Goal: Find specific fact: Find specific fact

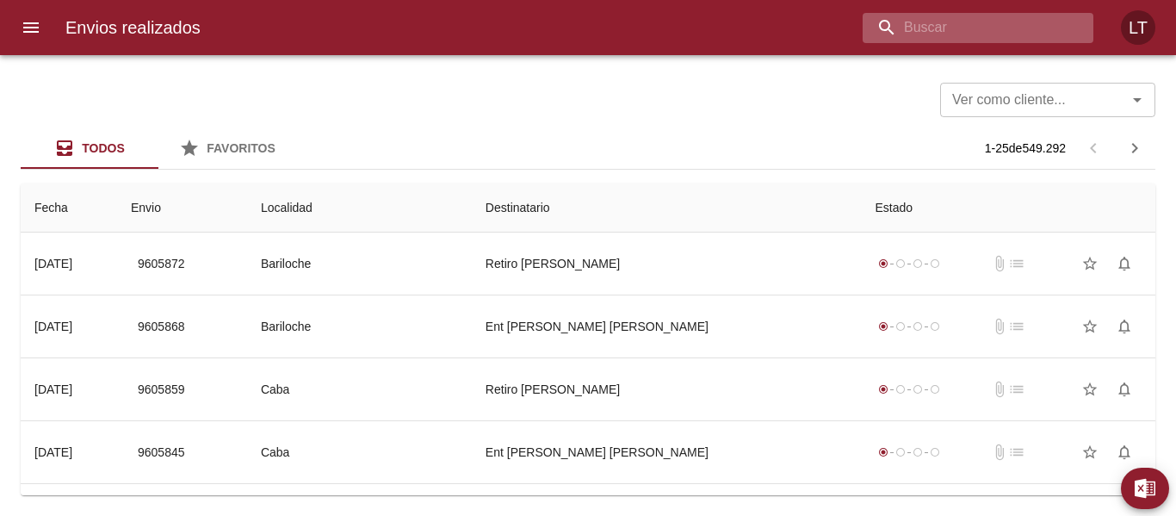
click at [1017, 35] on input "buscar" at bounding box center [963, 28] width 201 height 30
paste input "[PERSON_NAME]"
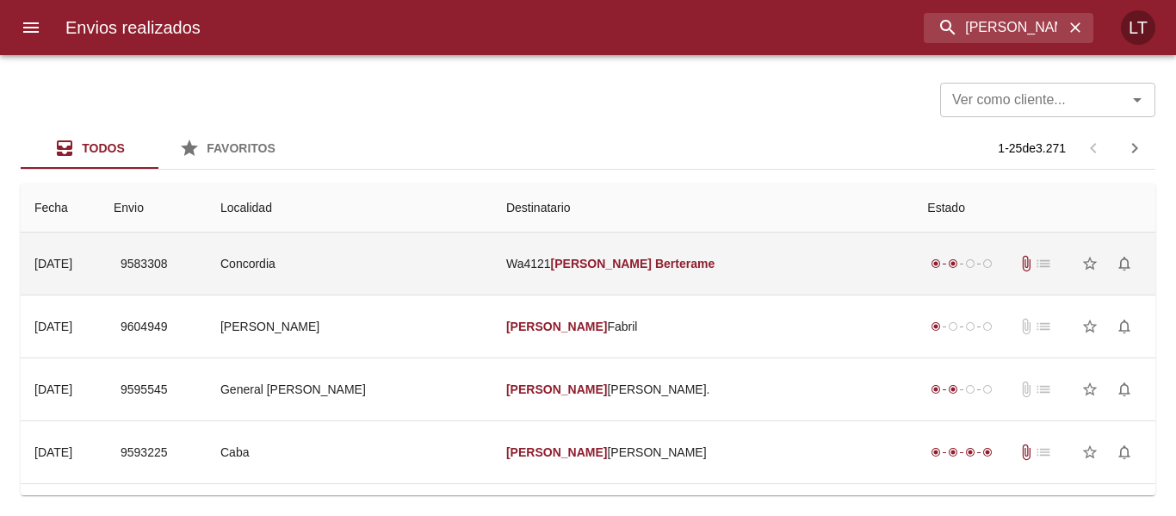
click at [675, 240] on td "Wa4121 [PERSON_NAME]" at bounding box center [703, 263] width 421 height 62
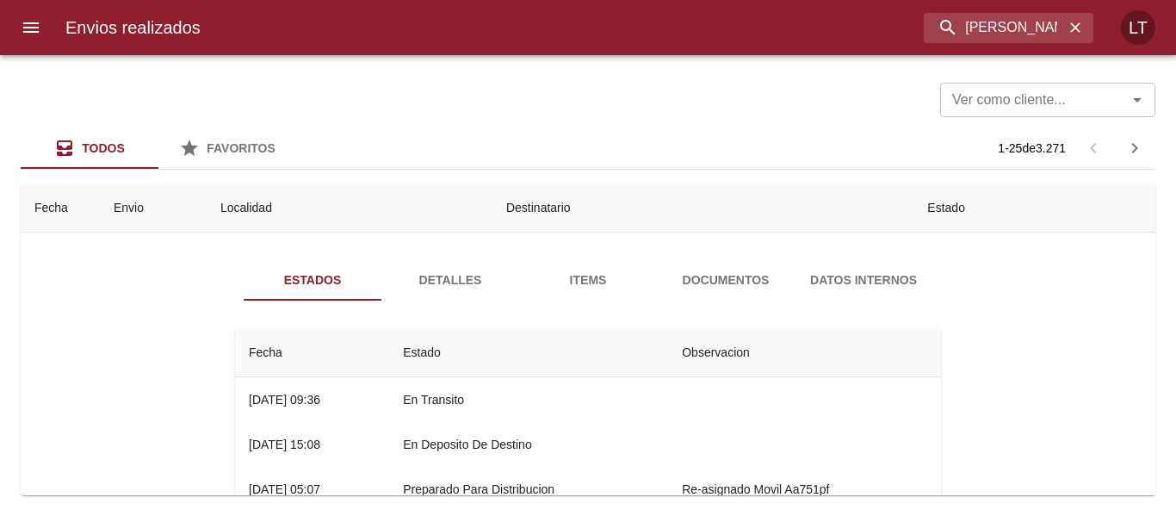
scroll to position [86, 0]
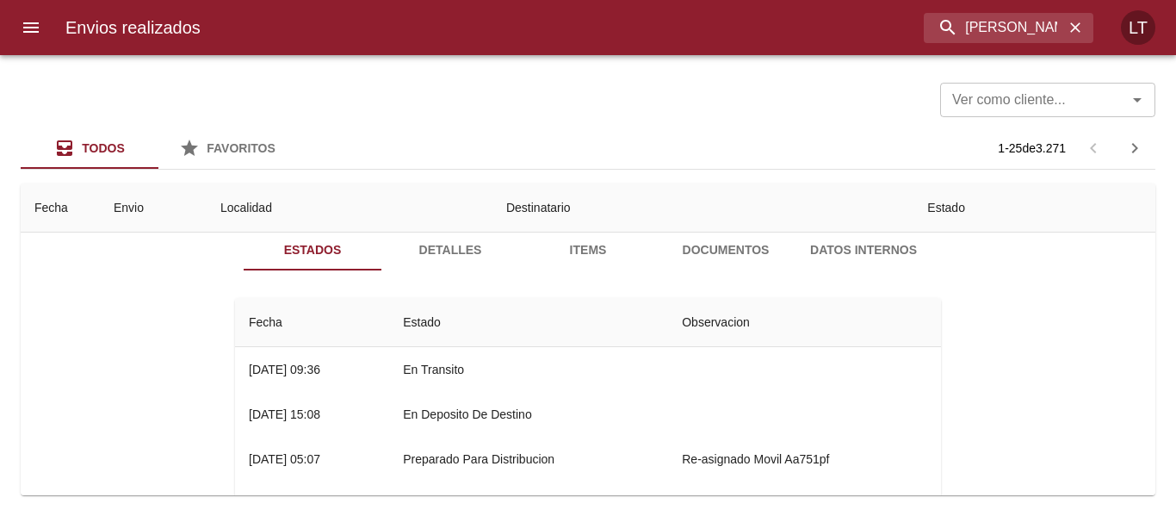
click at [458, 251] on span "Detalles" at bounding box center [450, 250] width 117 height 22
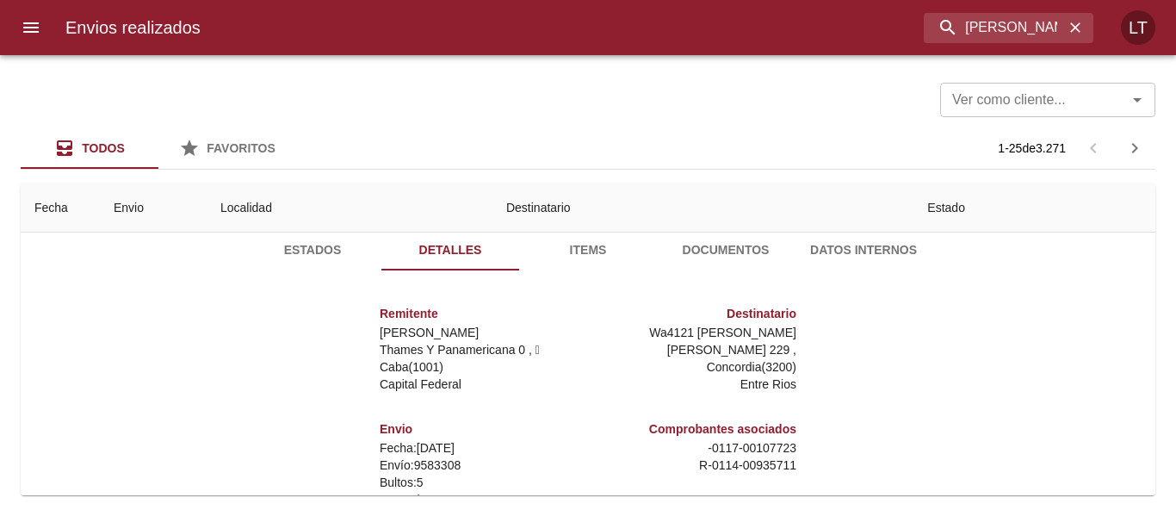
click at [334, 257] on span "Estados" at bounding box center [312, 250] width 117 height 22
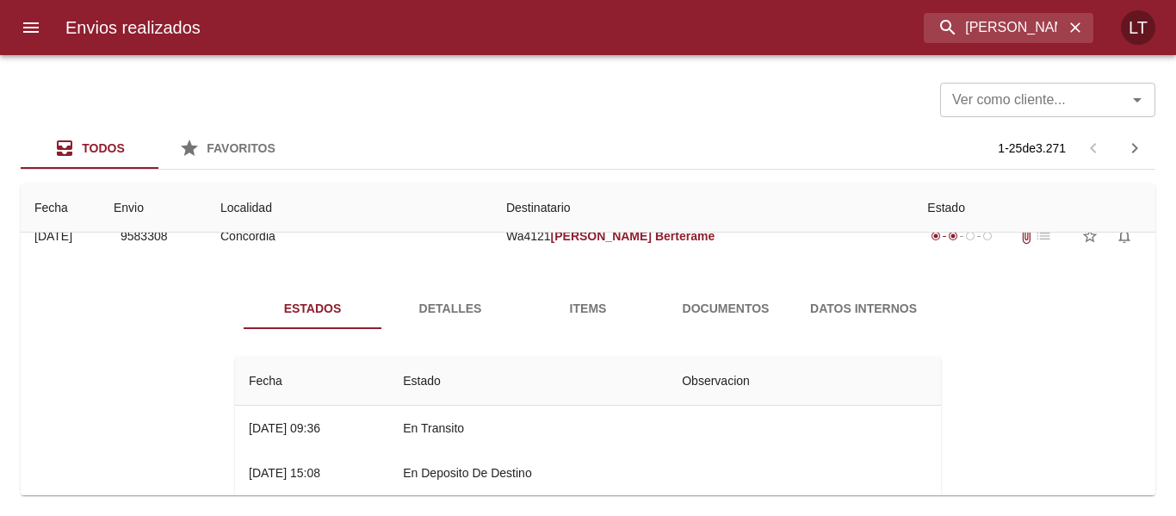
scroll to position [0, 0]
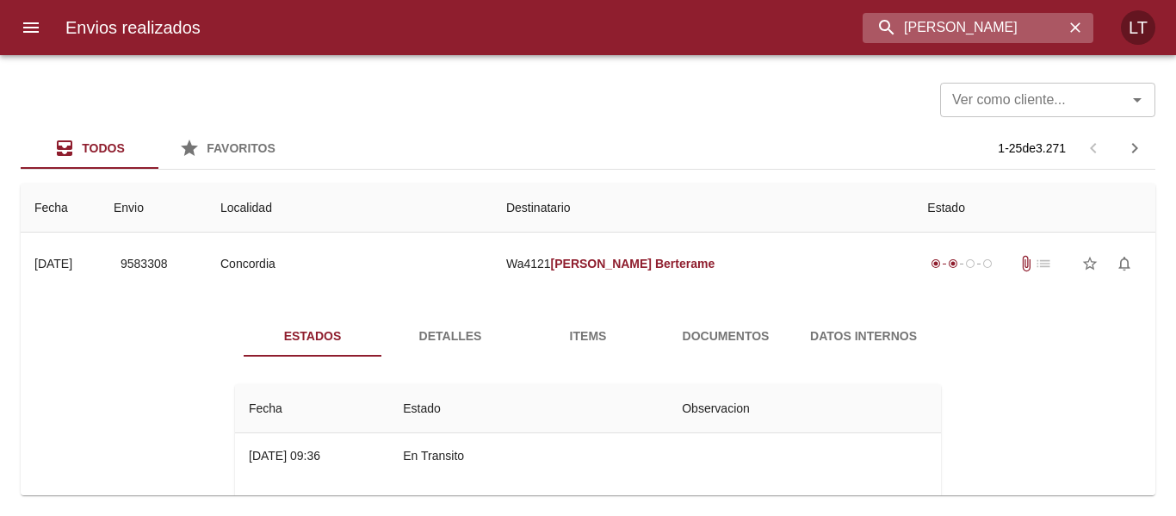
click at [976, 19] on input "[PERSON_NAME]" at bounding box center [963, 28] width 201 height 30
click at [976, 19] on input "9583308" at bounding box center [963, 28] width 201 height 30
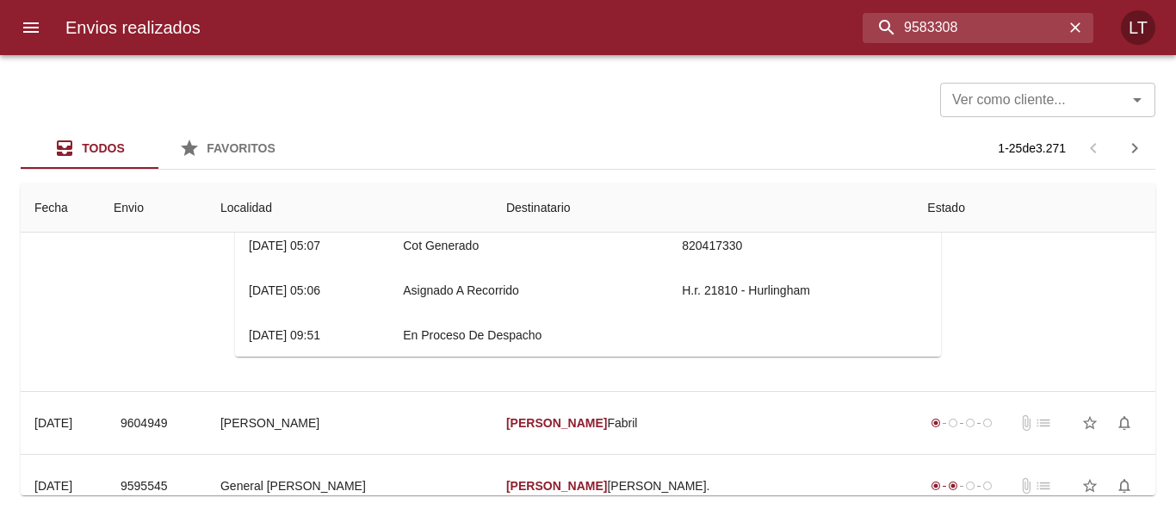
scroll to position [86, 0]
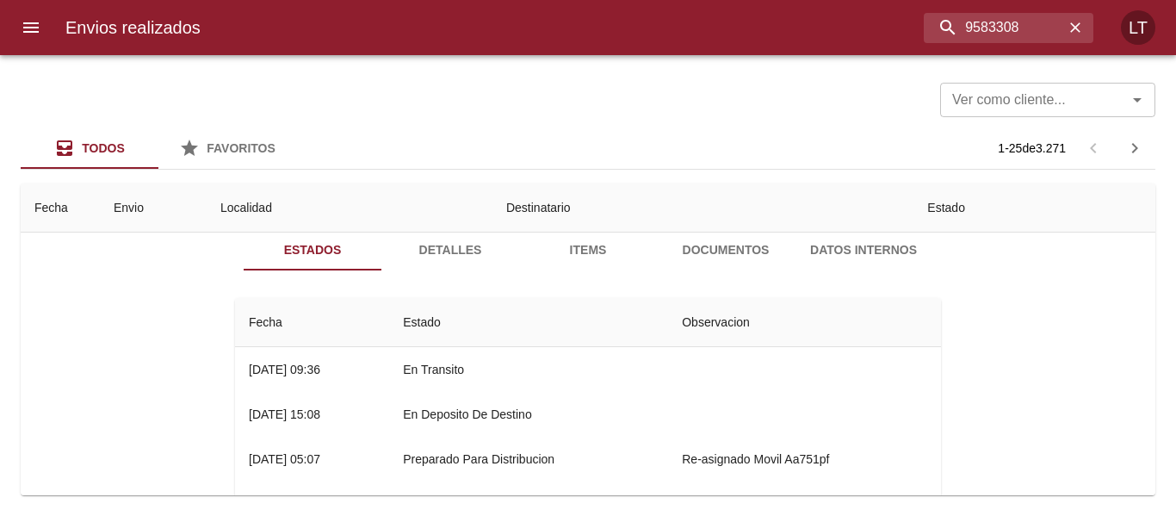
click at [455, 244] on span "Detalles" at bounding box center [450, 250] width 117 height 22
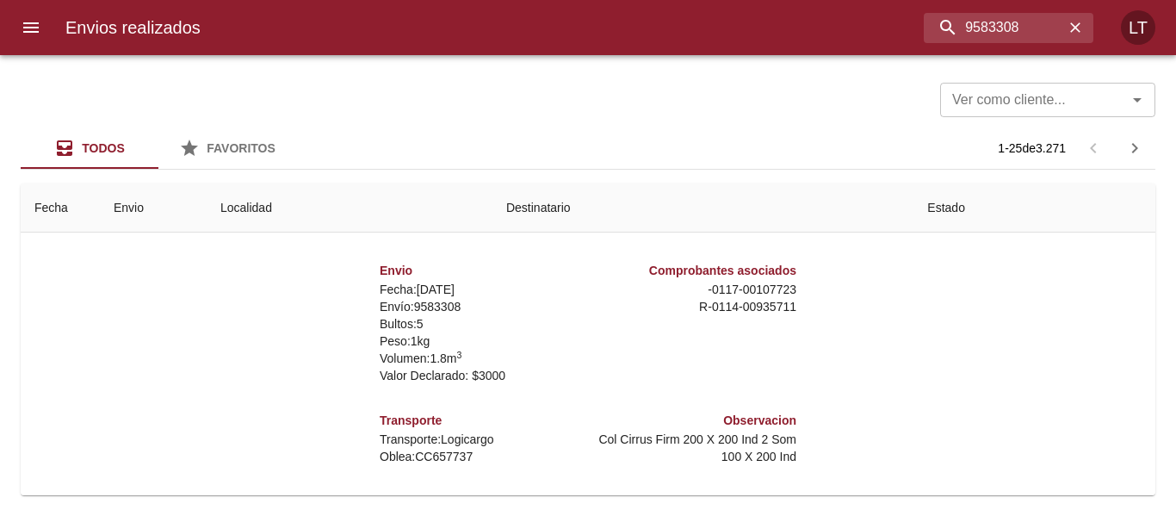
scroll to position [258, 0]
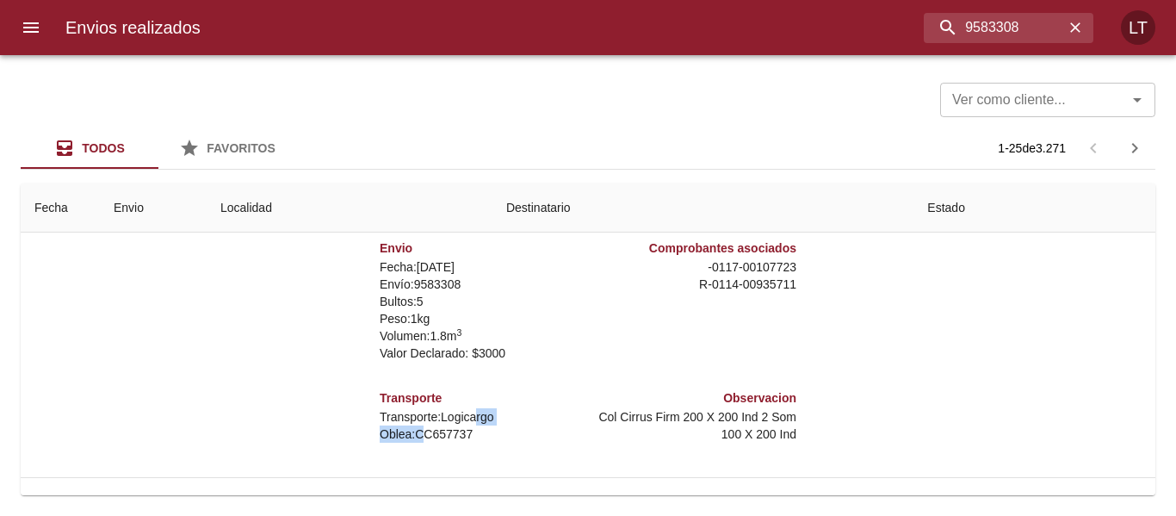
drag, startPoint x: 463, startPoint y: 424, endPoint x: 412, endPoint y: 435, distance: 52.0
click at [412, 435] on div "Transporte Transporte: Logicargo [PERSON_NAME]: CC657737" at bounding box center [480, 415] width 201 height 67
click at [412, 435] on p "[PERSON_NAME]: CC657737" at bounding box center [480, 433] width 201 height 17
drag, startPoint x: 406, startPoint y: 433, endPoint x: 467, endPoint y: 432, distance: 61.1
click at [467, 432] on p "[PERSON_NAME]: CC657737" at bounding box center [480, 433] width 201 height 17
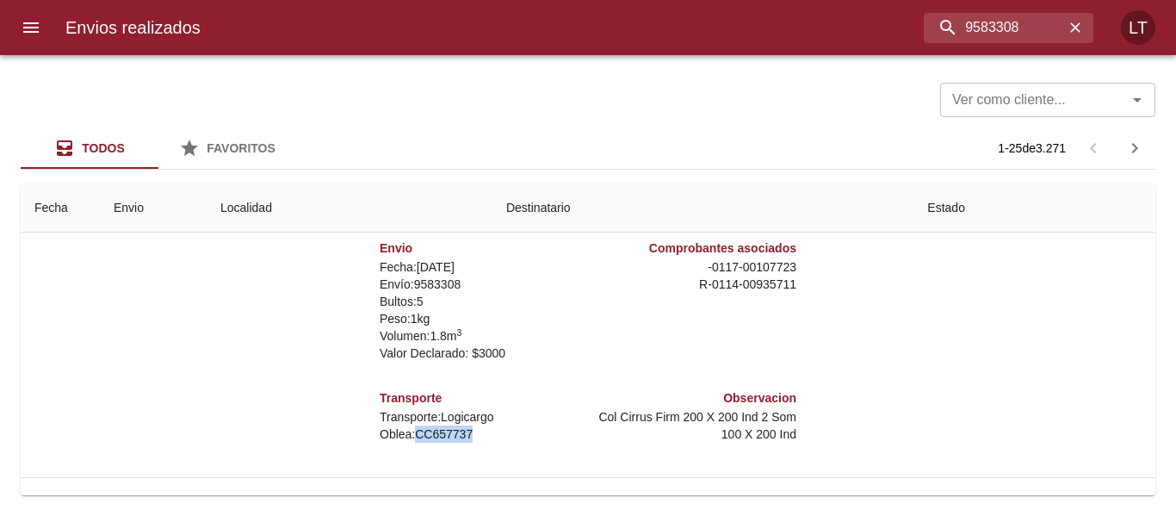
copy p "CC657737"
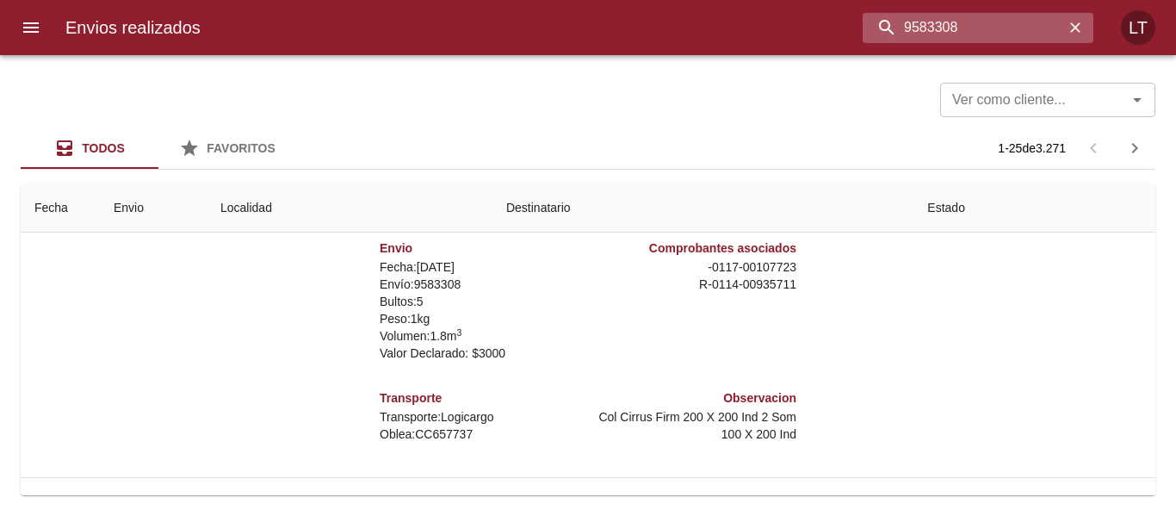
click at [994, 30] on input "9583308" at bounding box center [963, 28] width 201 height 30
paste input "[PERSON_NAME]"
type input "[PERSON_NAME]"
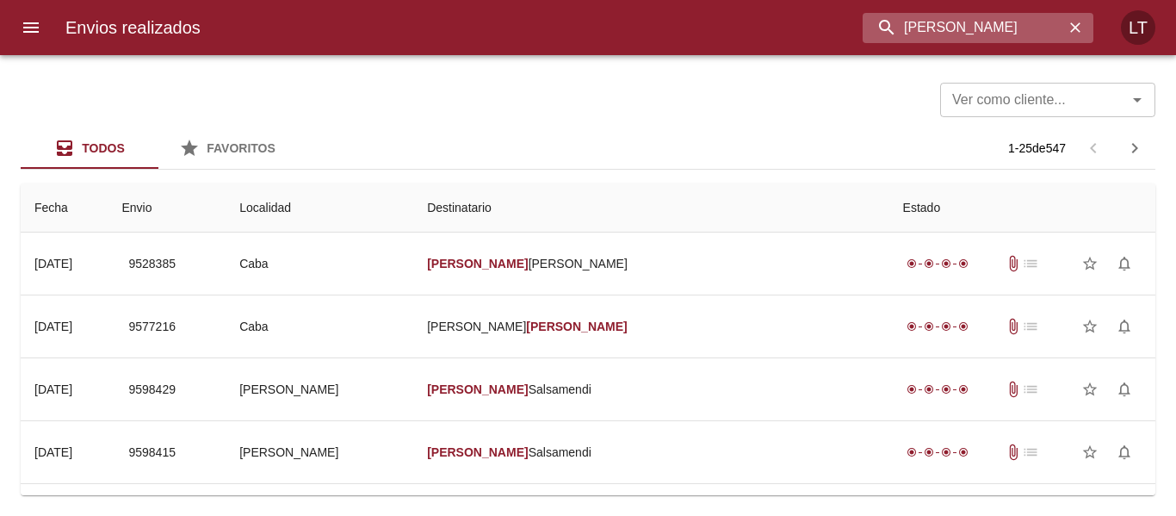
scroll to position [0, 0]
